Goal: Transaction & Acquisition: Register for event/course

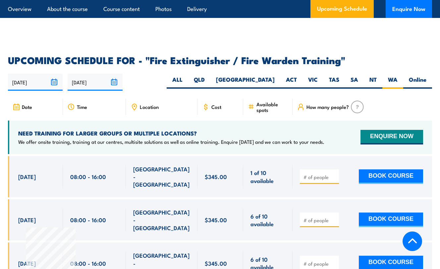
scroll to position [1018, 0]
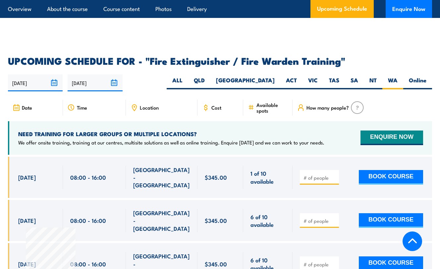
click at [139, 100] on div "Location" at bounding box center [162, 108] width 72 height 16
click at [144, 104] on span "Location" at bounding box center [149, 107] width 19 height 6
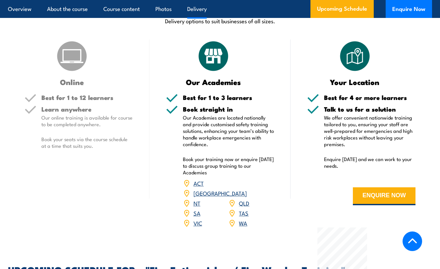
click at [241, 219] on link "WA" at bounding box center [243, 223] width 8 height 8
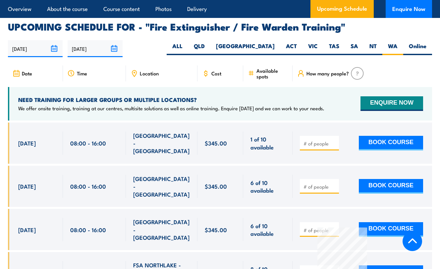
scroll to position [1064, 0]
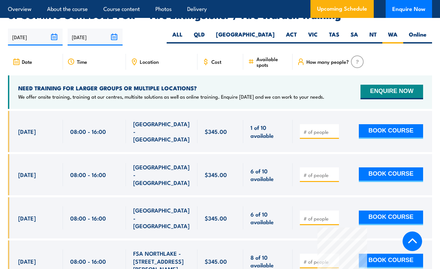
click at [172, 163] on span "[GEOGRAPHIC_DATA] - [GEOGRAPHIC_DATA]" at bounding box center [161, 174] width 57 height 23
click at [387, 124] on button "BOOK COURSE" at bounding box center [391, 131] width 64 height 15
type input "1"
click at [334, 128] on input "1" at bounding box center [320, 131] width 33 height 7
click at [378, 124] on button "BOOK COURSE" at bounding box center [391, 131] width 64 height 15
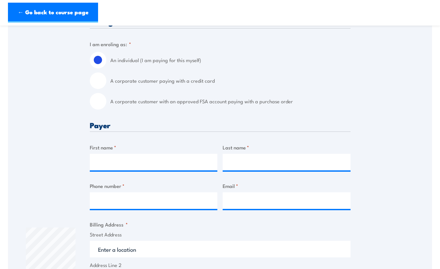
scroll to position [100, 0]
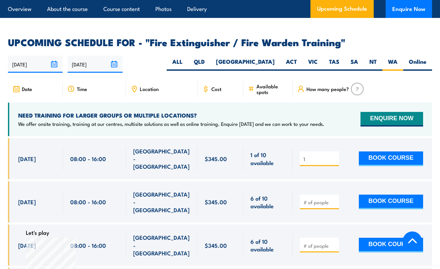
scroll to position [1097, 0]
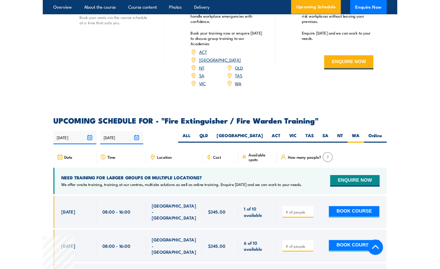
scroll to position [998, 0]
